Goal: Find contact information: Find contact information

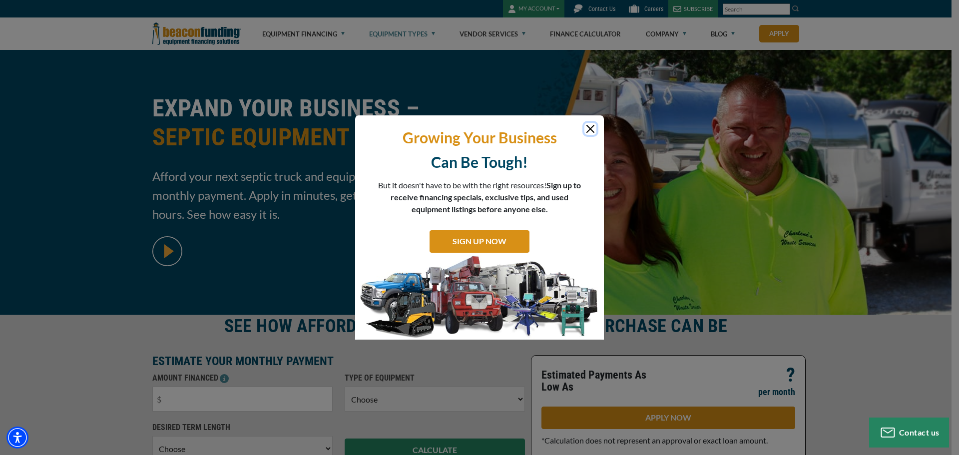
click at [585, 128] on button "Close" at bounding box center [590, 129] width 12 height 12
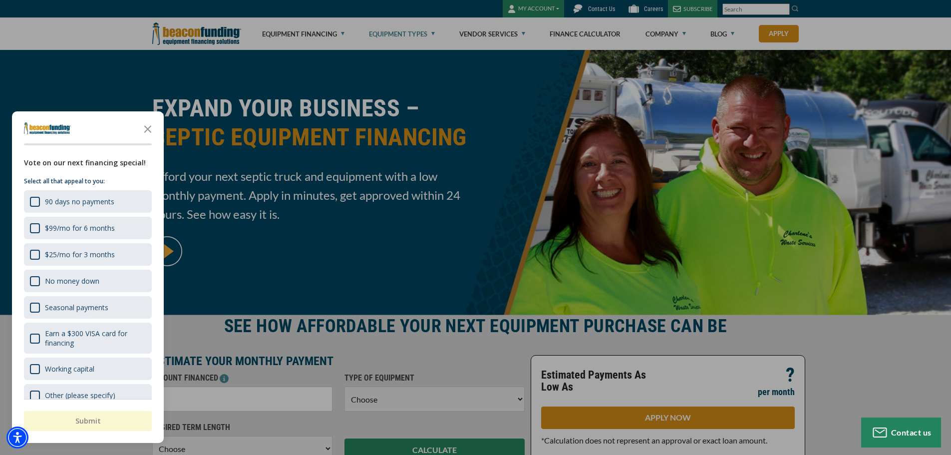
click at [597, 13] on div at bounding box center [475, 227] width 951 height 455
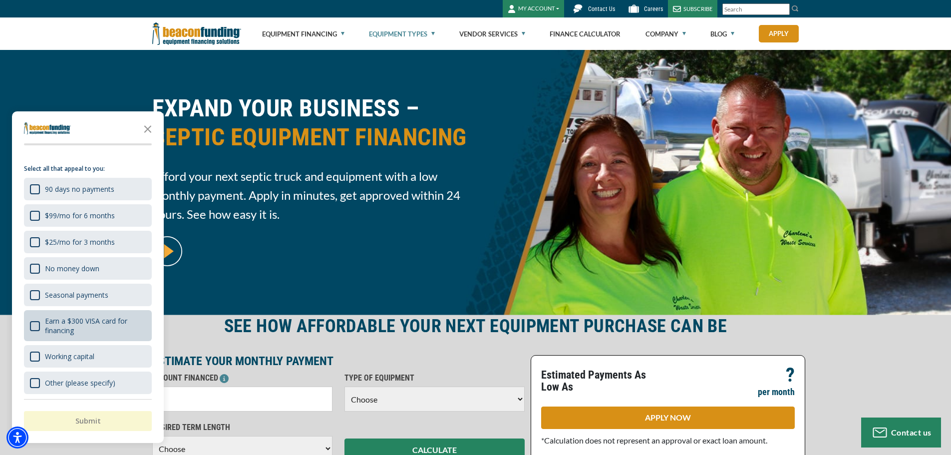
scroll to position [15, 0]
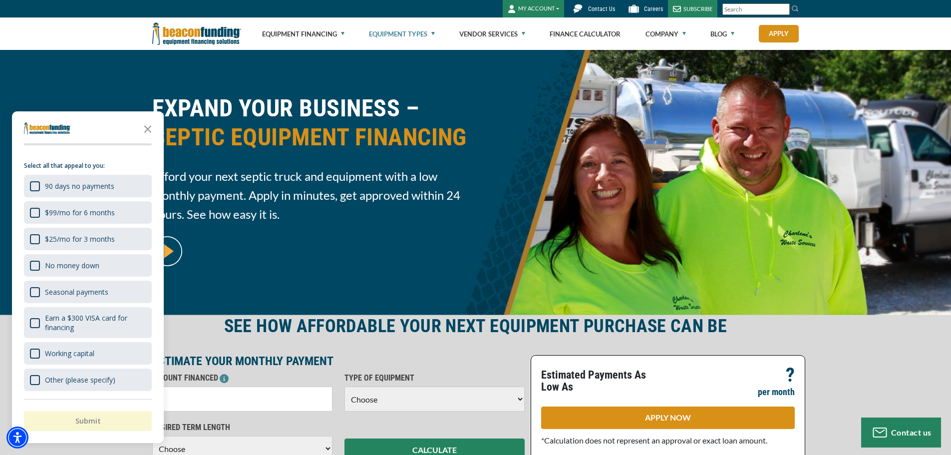
click at [598, 6] on span "Contact Us" at bounding box center [601, 8] width 27 height 7
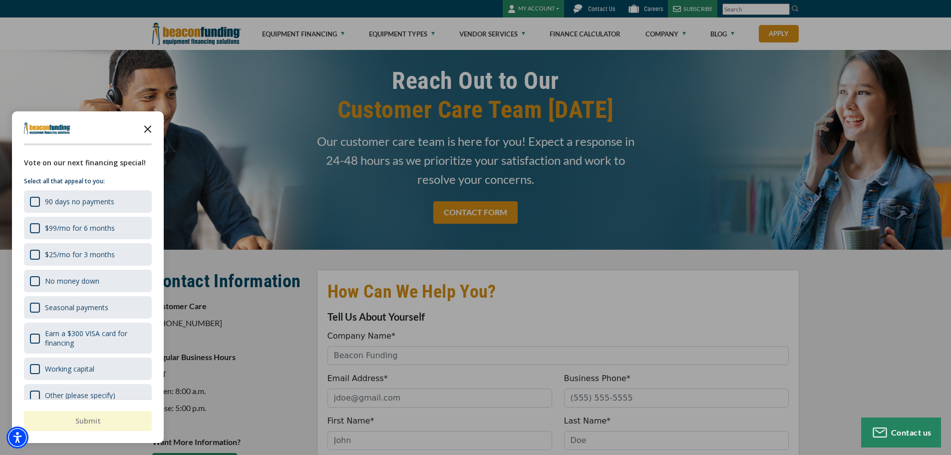
click at [145, 128] on icon "Close the survey" at bounding box center [148, 128] width 20 height 20
